Goal: Navigation & Orientation: Find specific page/section

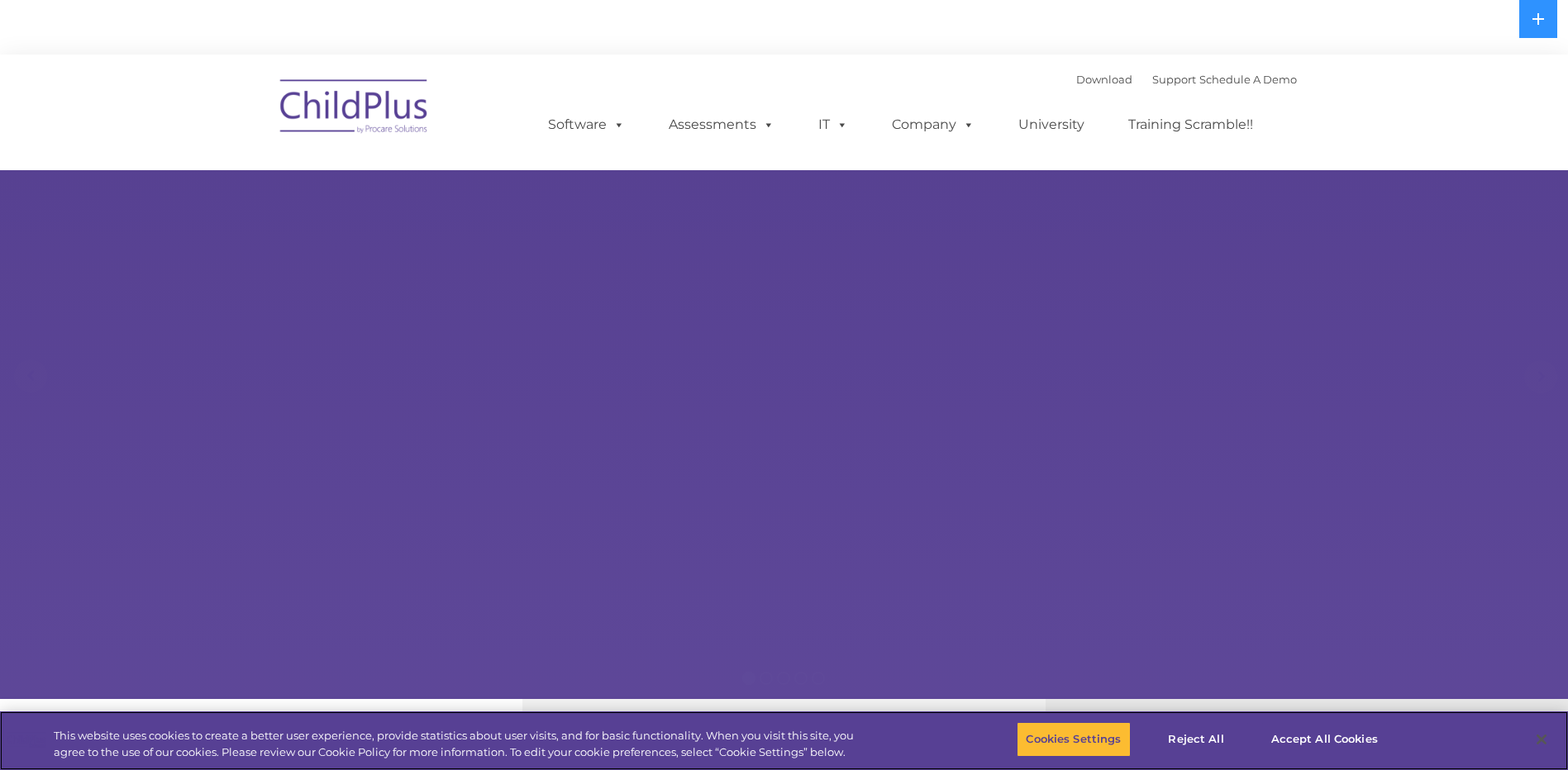
select select "MEDIUM"
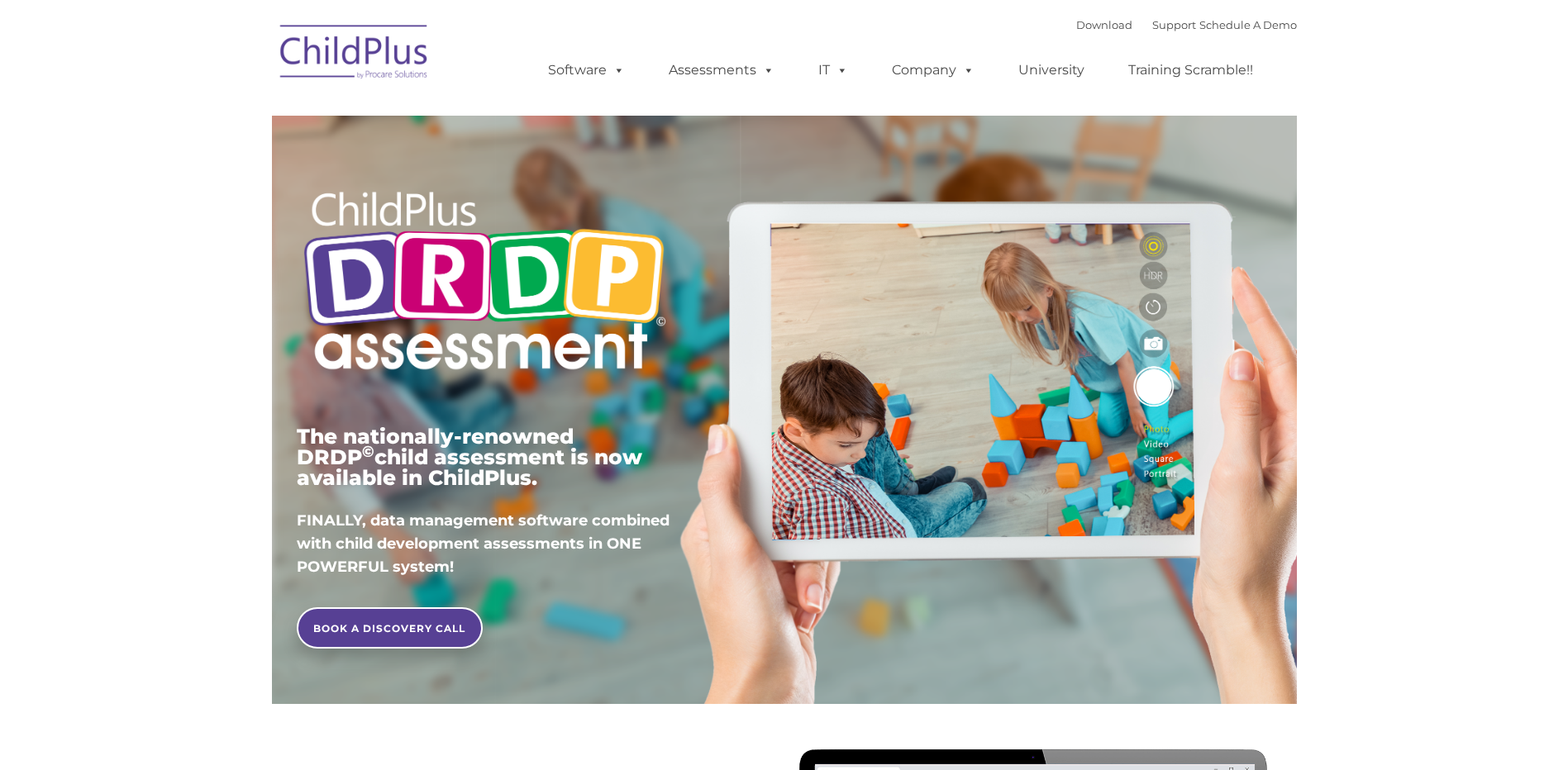
type input ""
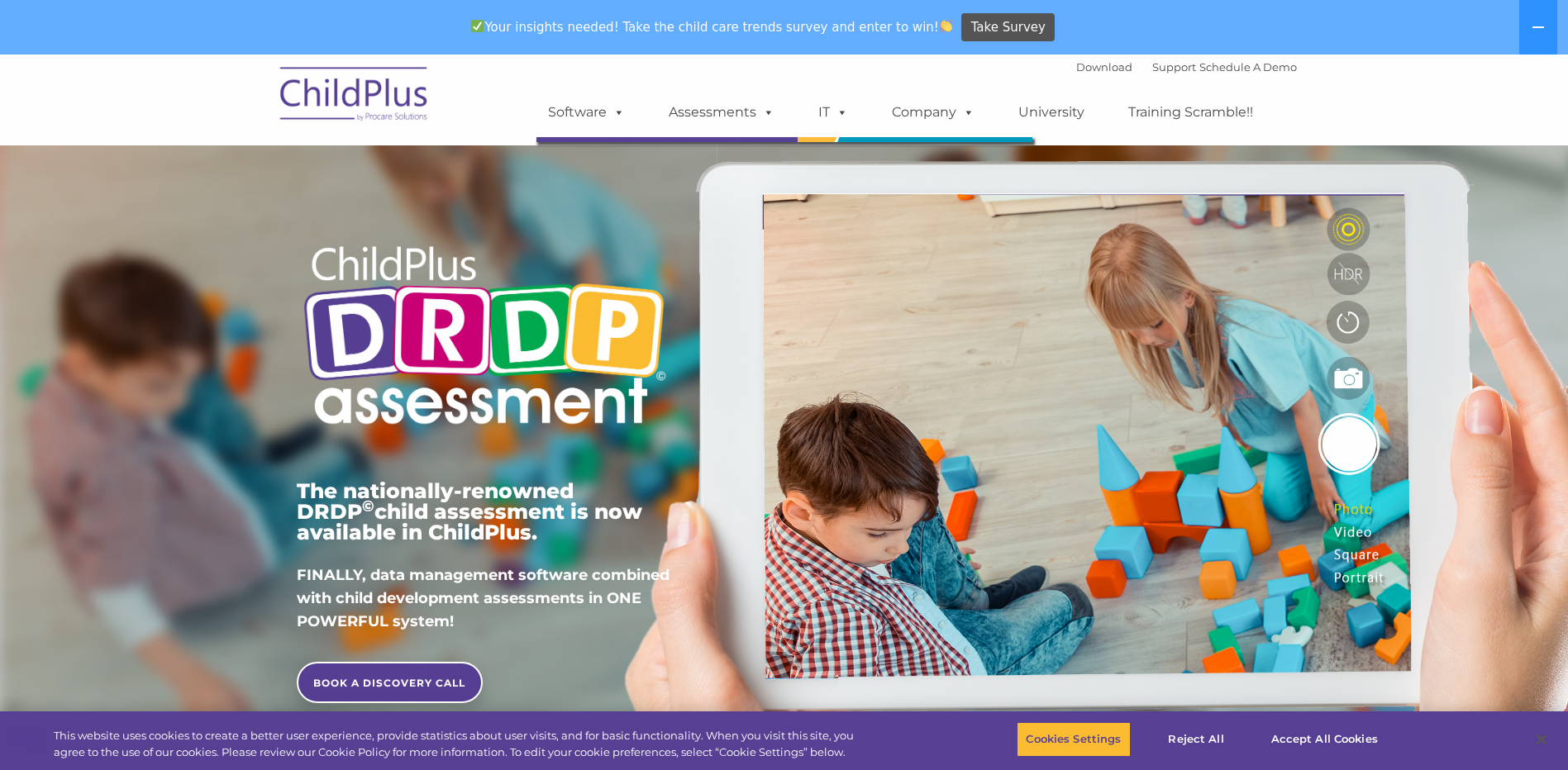
click at [609, 117] on div at bounding box center [784, 385] width 1568 height 770
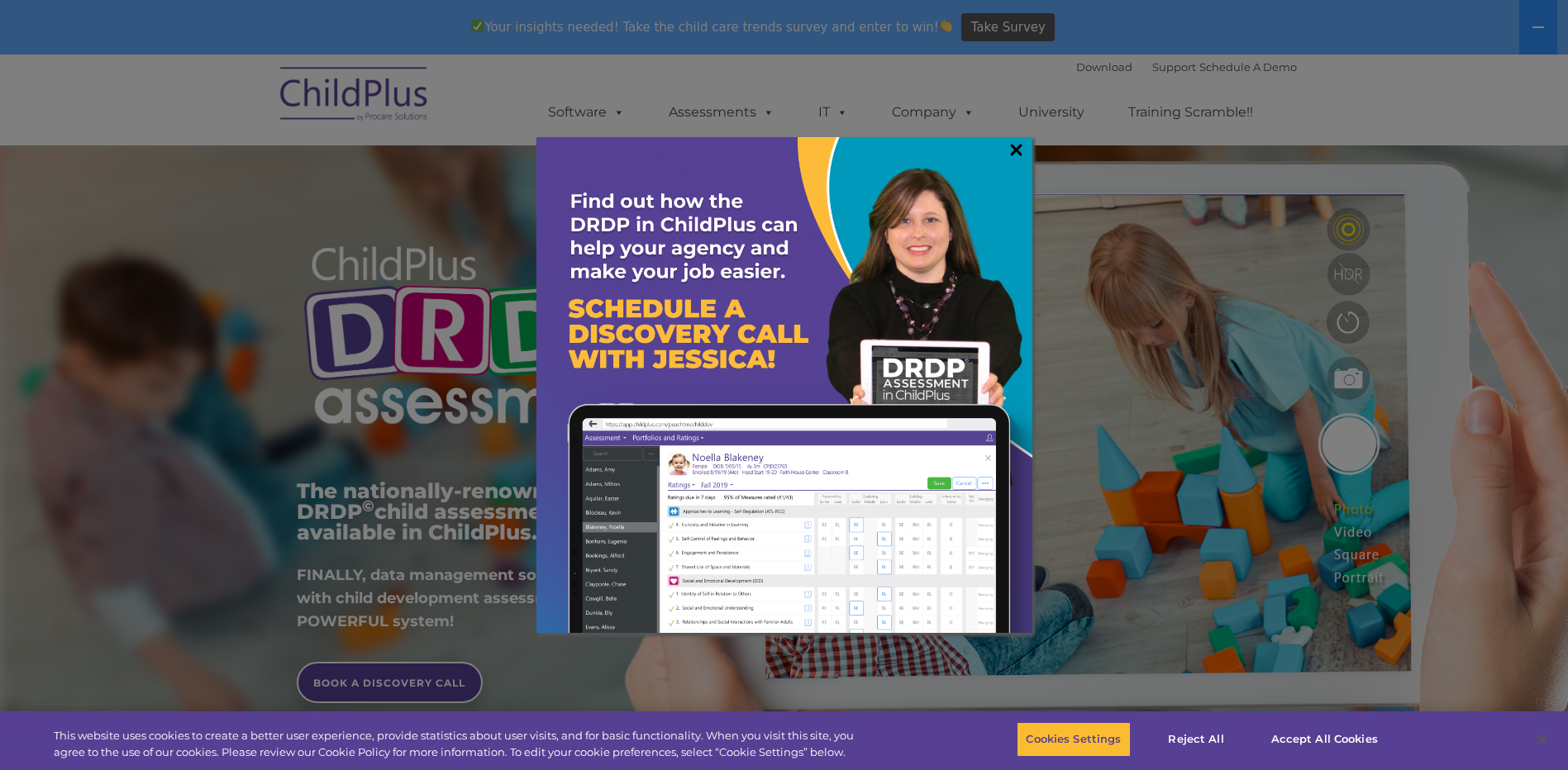
click at [1019, 146] on link "×" at bounding box center [1016, 150] width 19 height 17
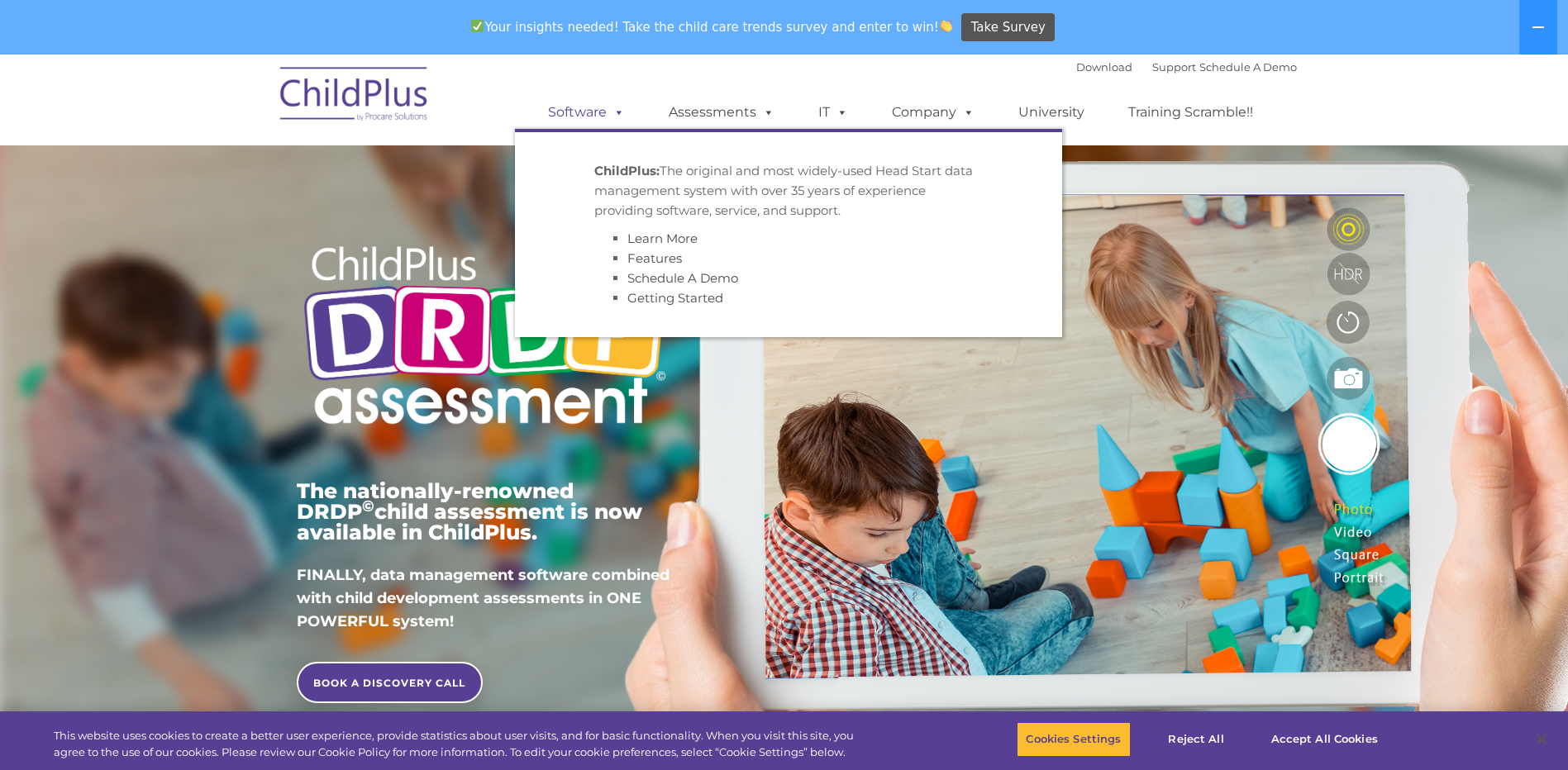
click at [618, 110] on span at bounding box center [616, 111] width 18 height 16
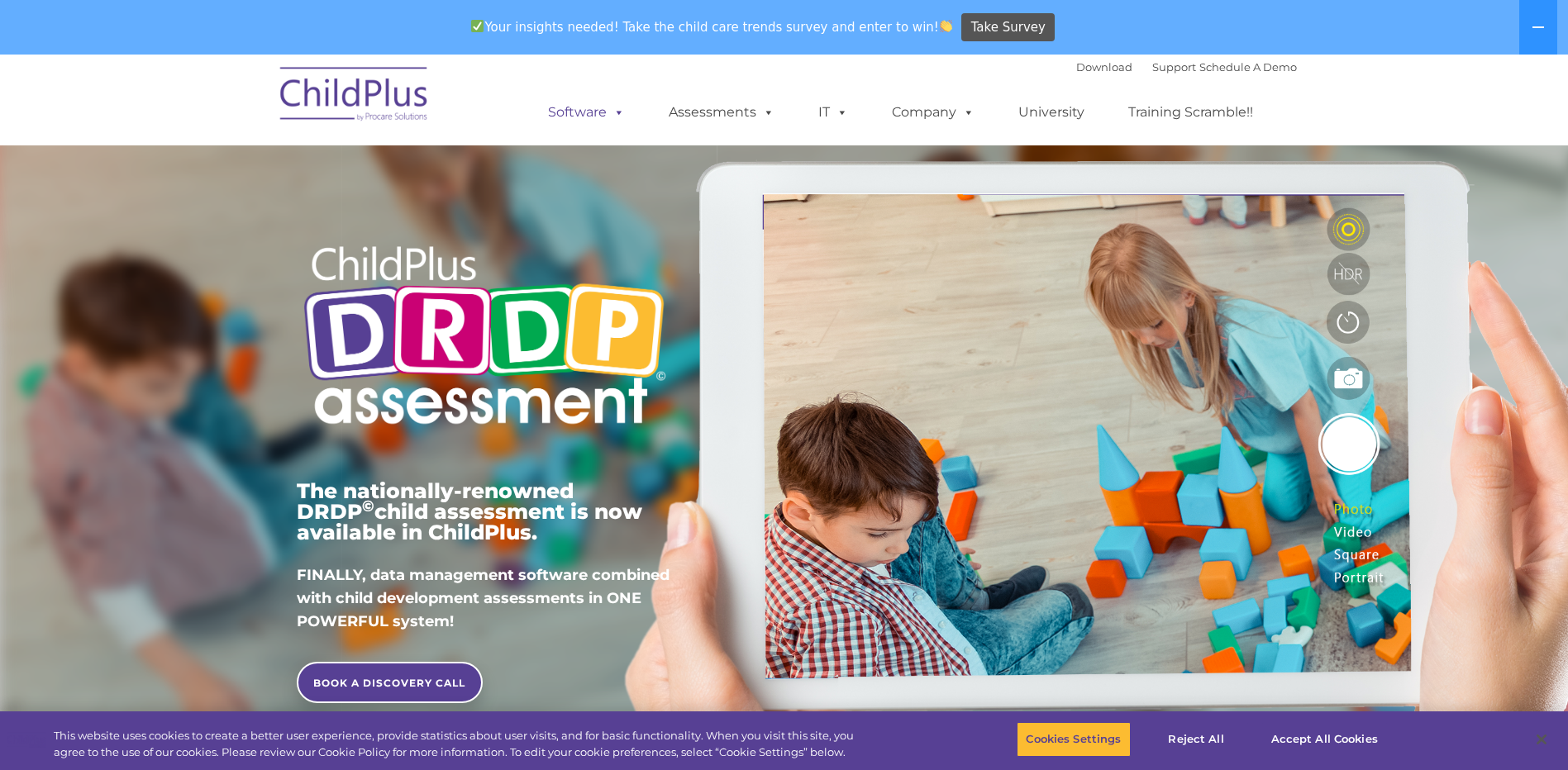
click at [587, 106] on link "Software" at bounding box center [587, 112] width 110 height 33
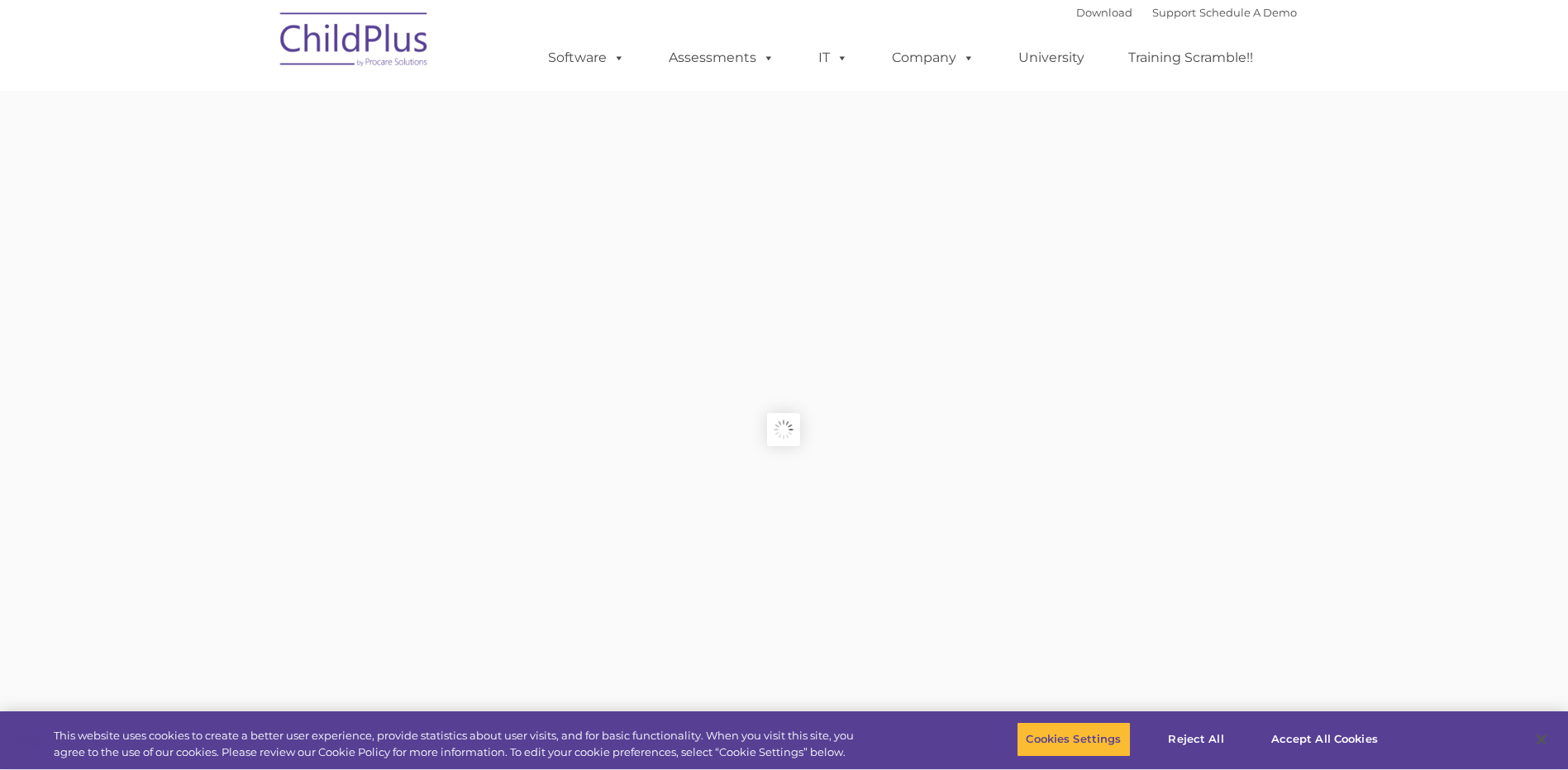
type input ""
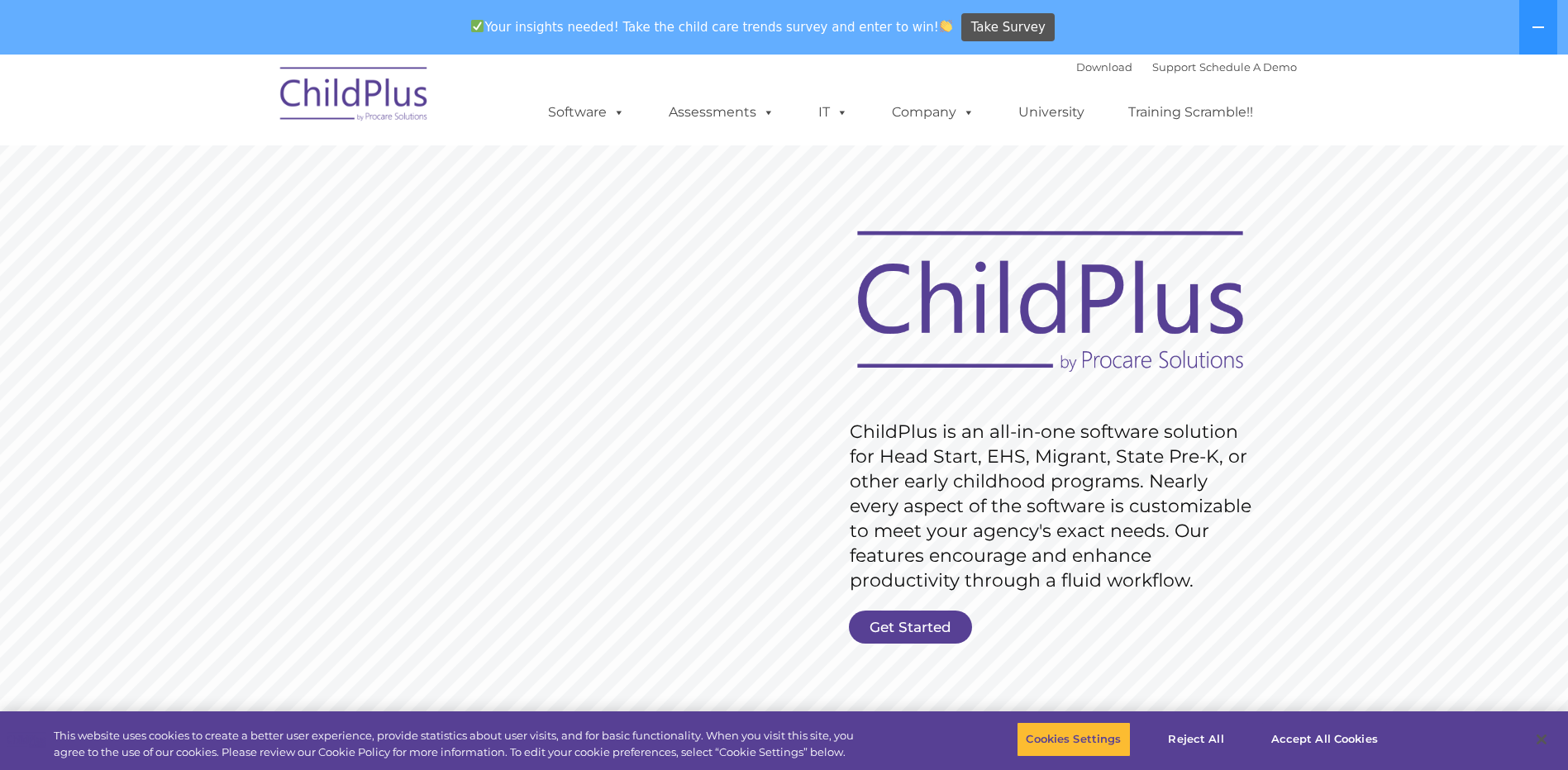
click at [386, 89] on img at bounding box center [354, 96] width 165 height 82
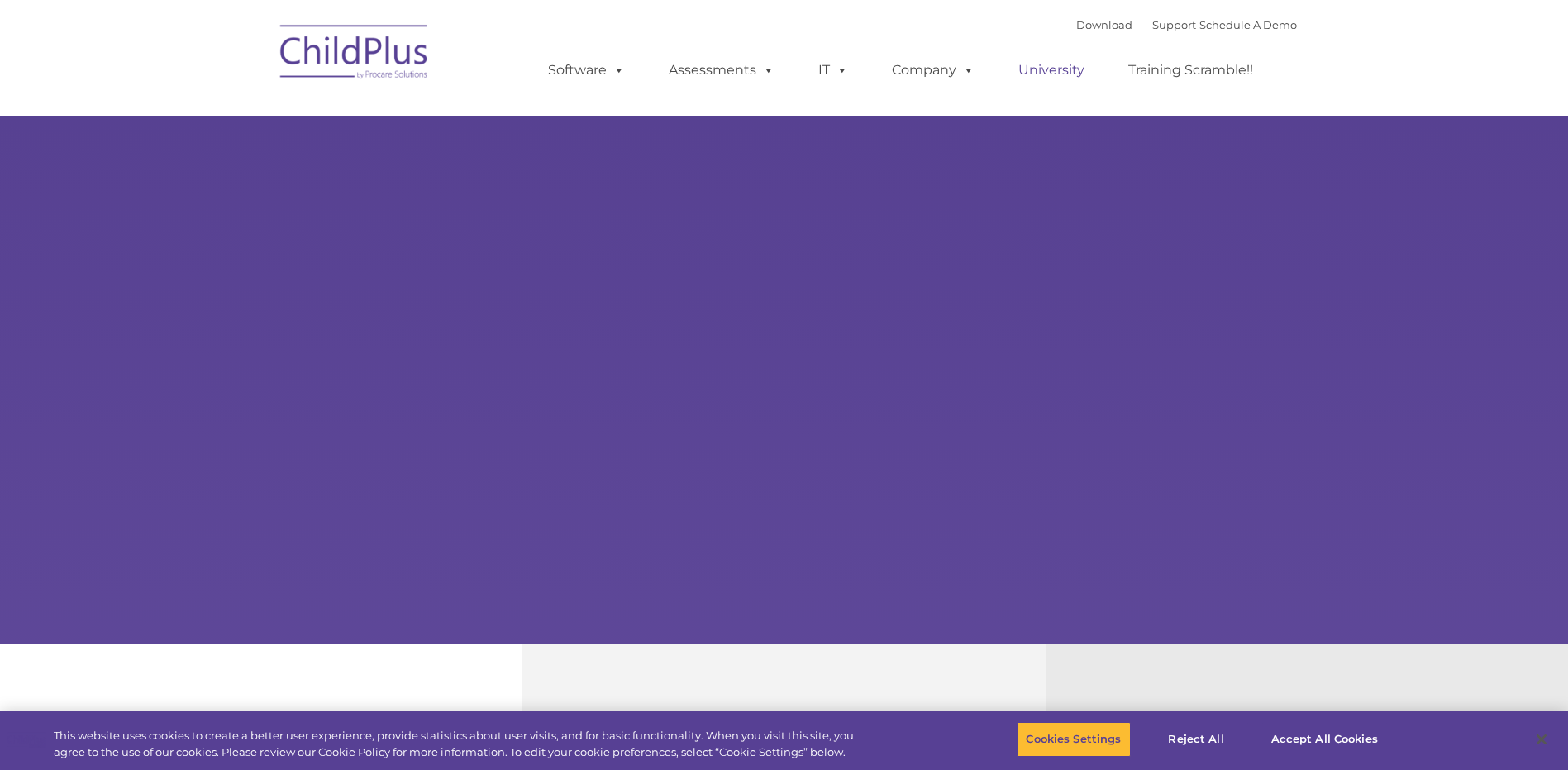
type input ""
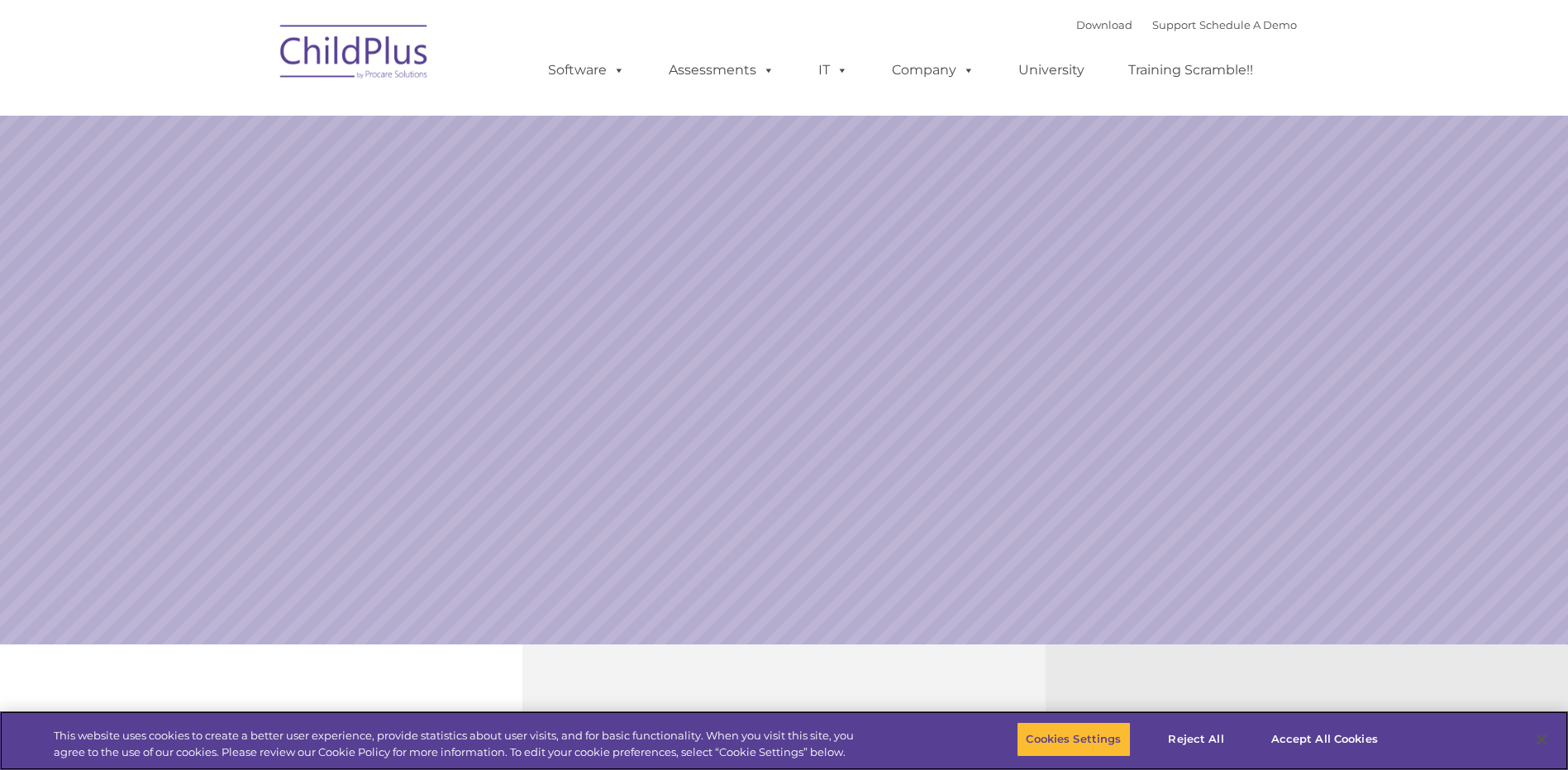
select select "MEDIUM"
